Goal: Navigation & Orientation: Find specific page/section

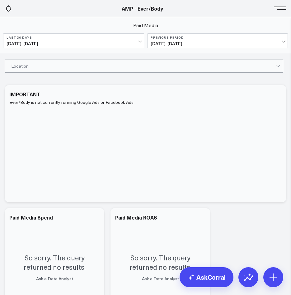
click at [204, 65] on div at bounding box center [143, 66] width 265 height 12
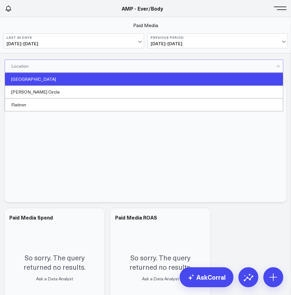
click at [124, 79] on div "[GEOGRAPHIC_DATA]" at bounding box center [144, 79] width 278 height 13
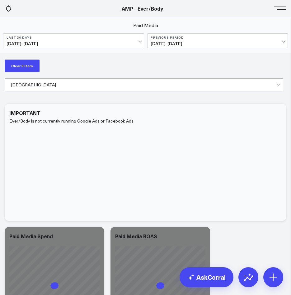
click at [281, 6] on button at bounding box center [281, 7] width 9 height 9
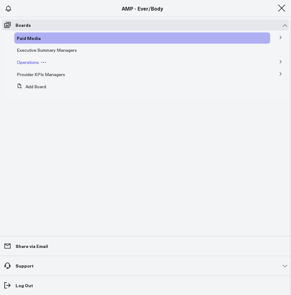
click at [25, 64] on span "Operations" at bounding box center [28, 62] width 22 height 6
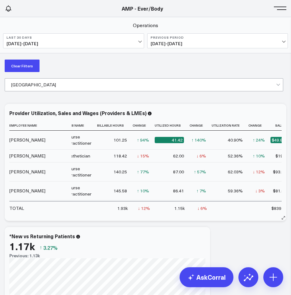
scroll to position [0, 4]
